Goal: Transaction & Acquisition: Purchase product/service

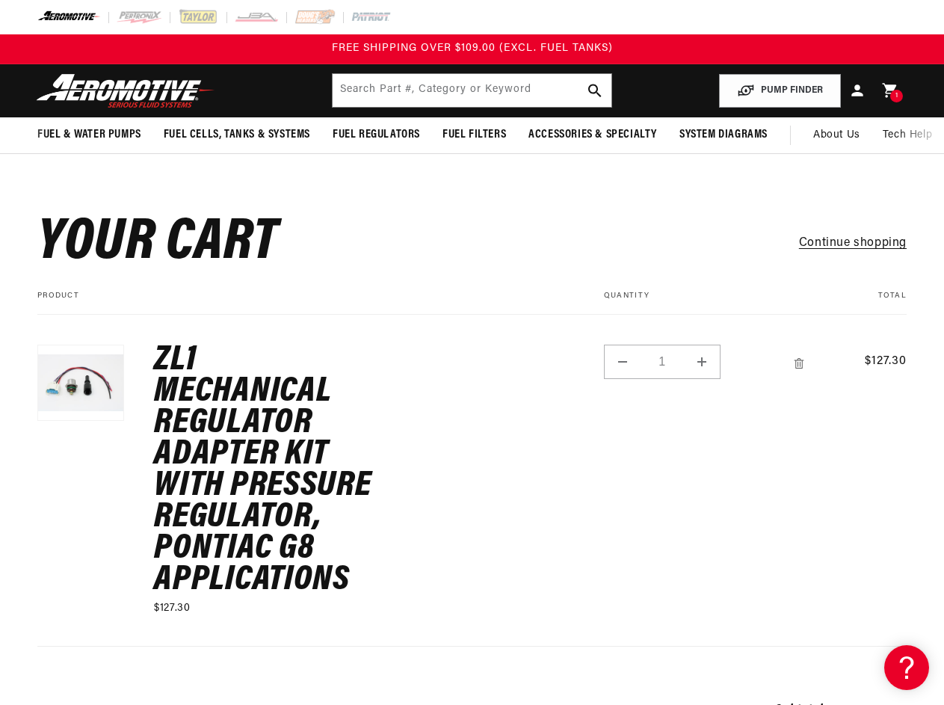
click at [472, 352] on td "ZL1 Mechanical Regulator Adapter Kit with Pressure Regulator, Pontiac G8 Applic…" at bounding box center [341, 465] width 435 height 301
click at [472, 90] on input "text" at bounding box center [472, 90] width 278 height 33
click at [780, 90] on button "PUMP FINDER" at bounding box center [780, 91] width 122 height 34
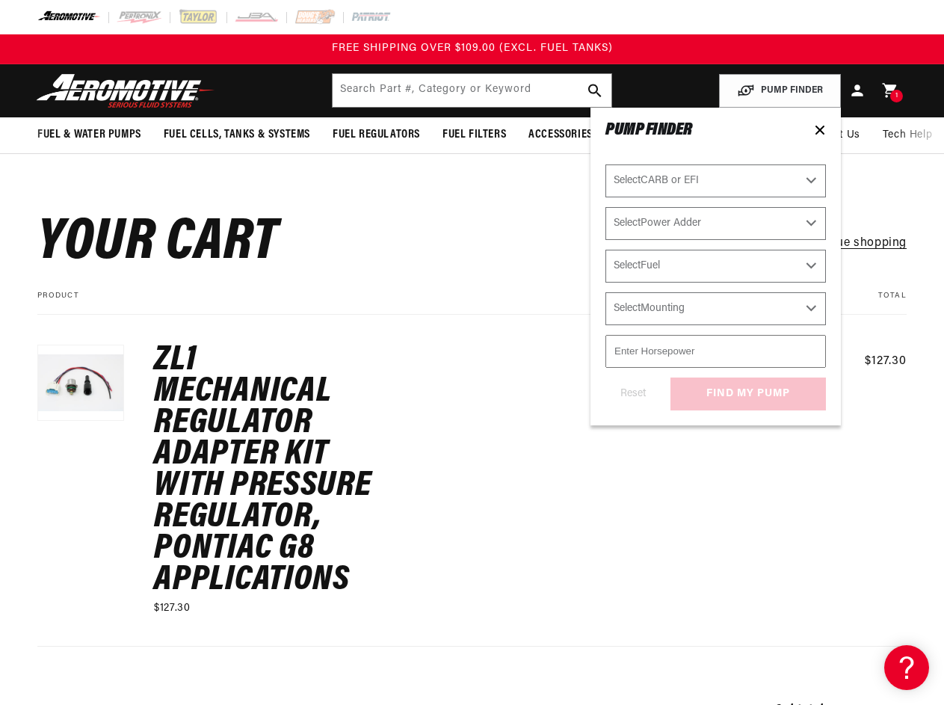
click at [89, 135] on span "Fuel & Water Pumps" at bounding box center [89, 135] width 104 height 16
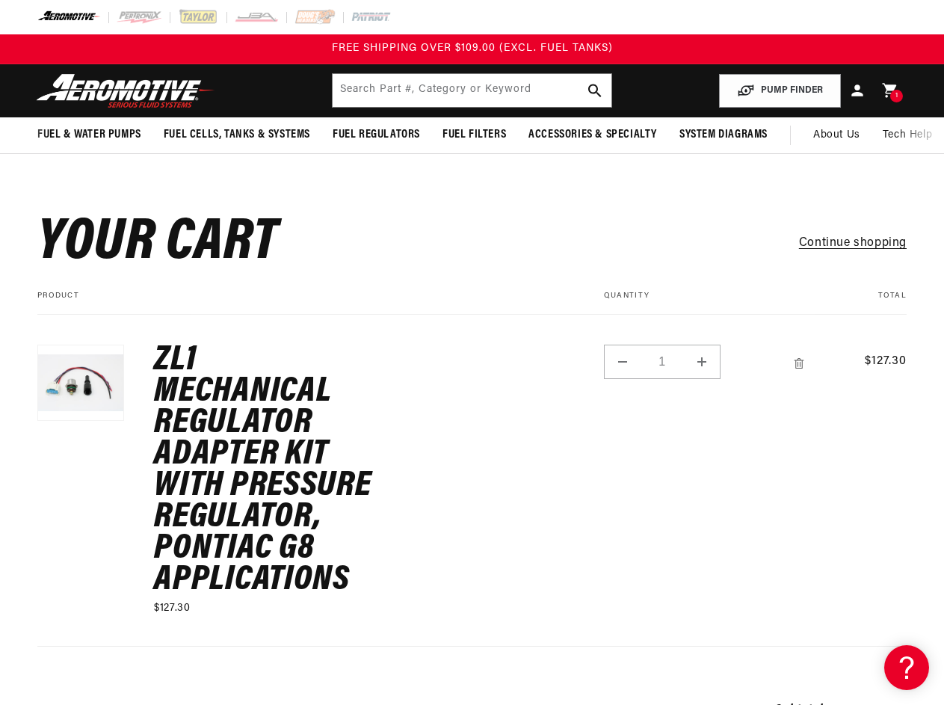
click at [237, 135] on span "Fuel Cells, Tanks & Systems" at bounding box center [237, 135] width 147 height 16
click at [376, 135] on span "Fuel Regulators" at bounding box center [376, 135] width 87 height 16
click at [474, 135] on span "Fuel Filters" at bounding box center [475, 135] width 64 height 16
click at [591, 135] on span "Accessories & Specialty" at bounding box center [593, 135] width 129 height 16
